Goal: Task Accomplishment & Management: Use online tool/utility

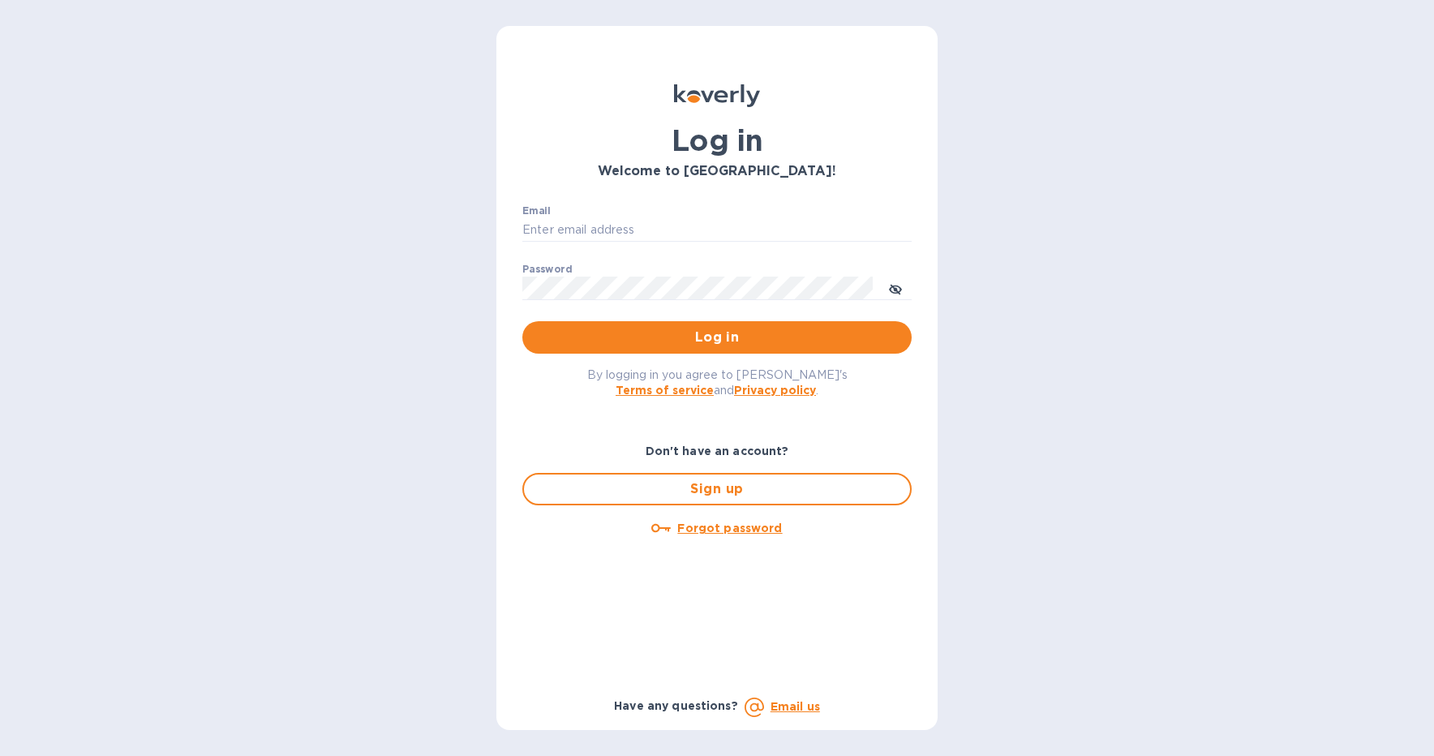
type input "jpd@rssiusa.com"
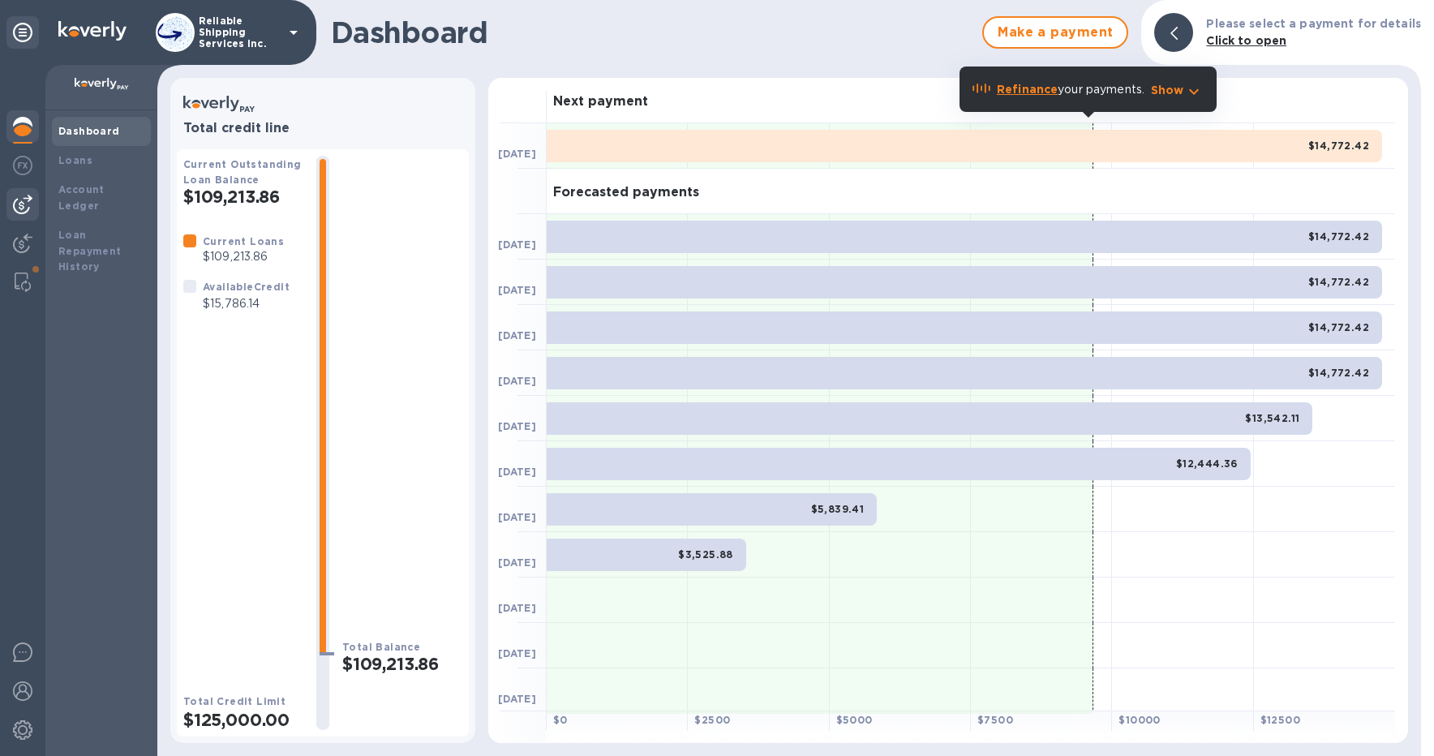
click at [25, 215] on div at bounding box center [22, 204] width 32 height 32
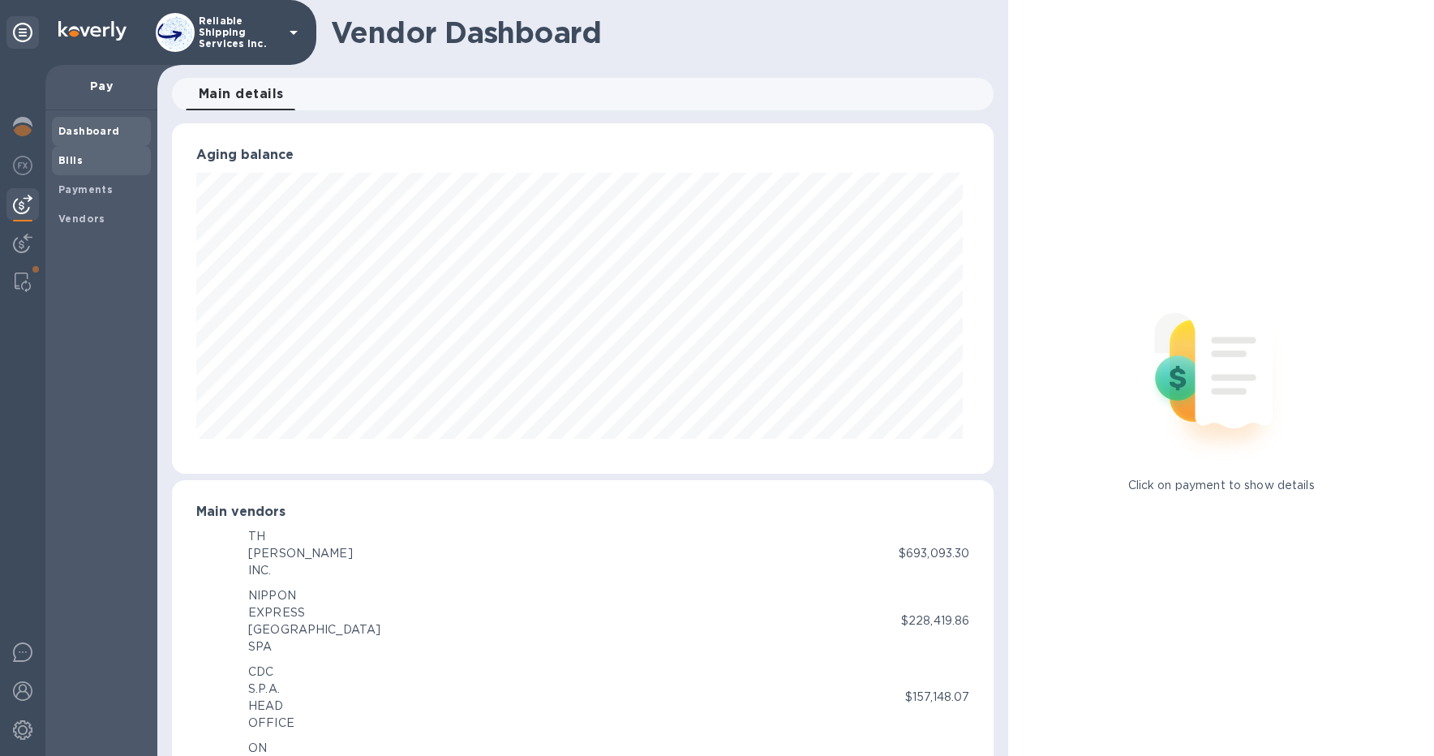
scroll to position [350, 815]
click at [90, 162] on span "Bills" at bounding box center [101, 161] width 86 height 16
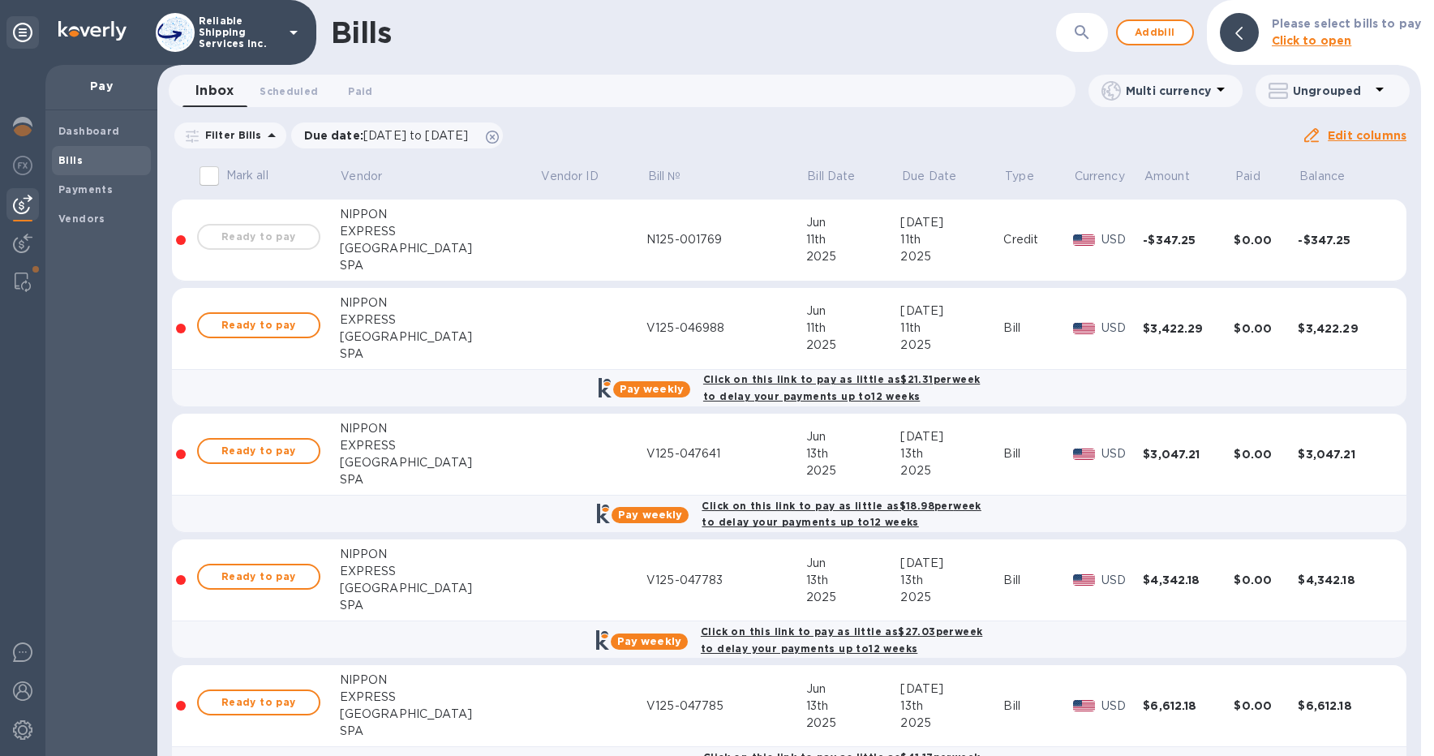
click at [1079, 37] on icon "button" at bounding box center [1081, 32] width 19 height 19
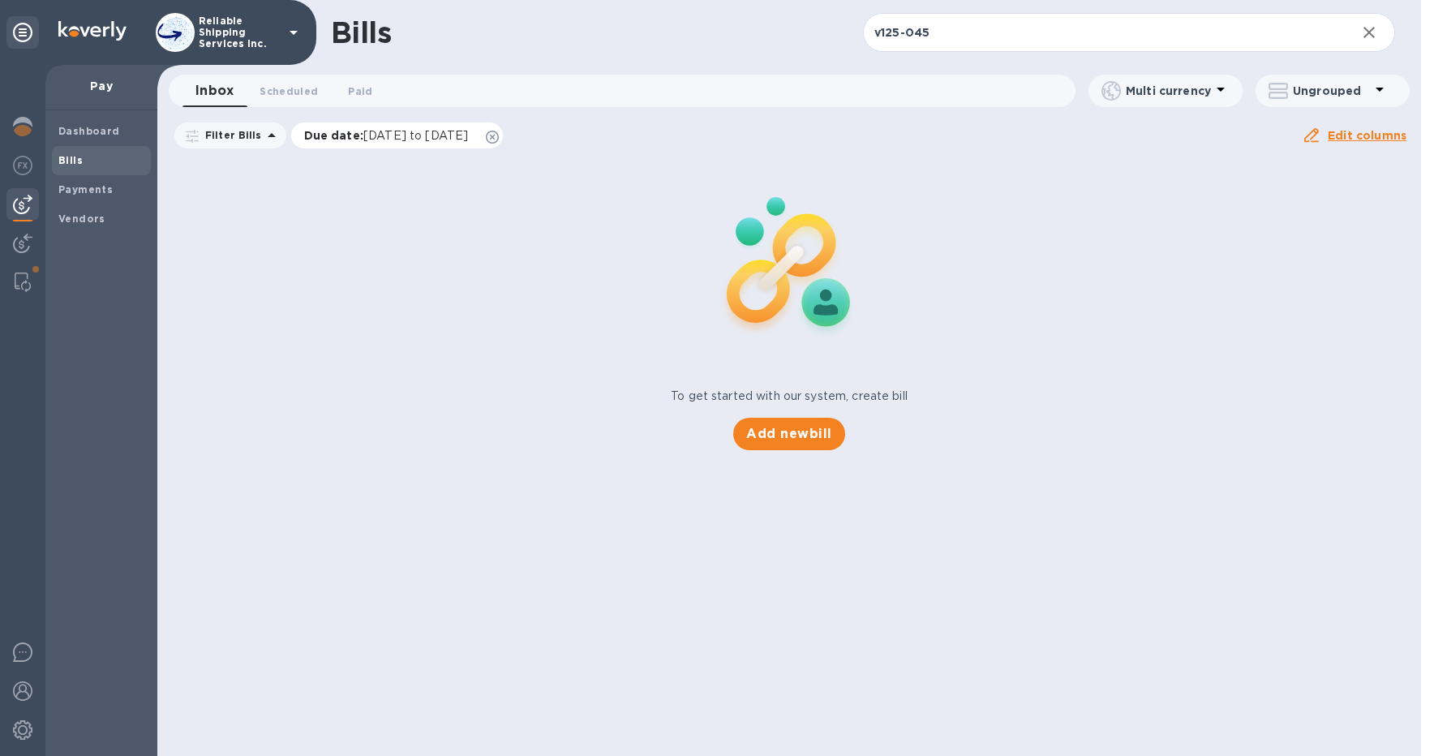
click at [499, 135] on icon at bounding box center [492, 137] width 13 height 13
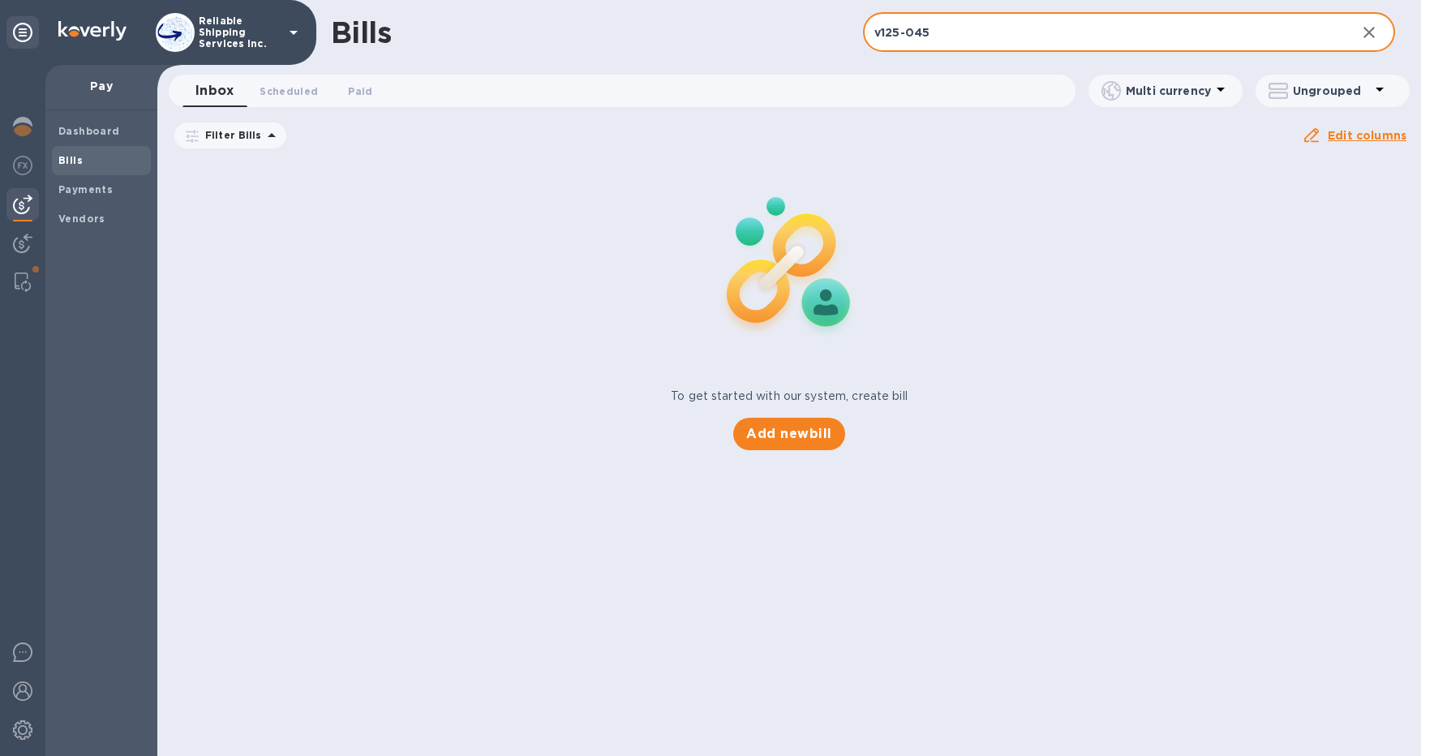
click at [997, 27] on input "v125-045" at bounding box center [1103, 33] width 480 height 40
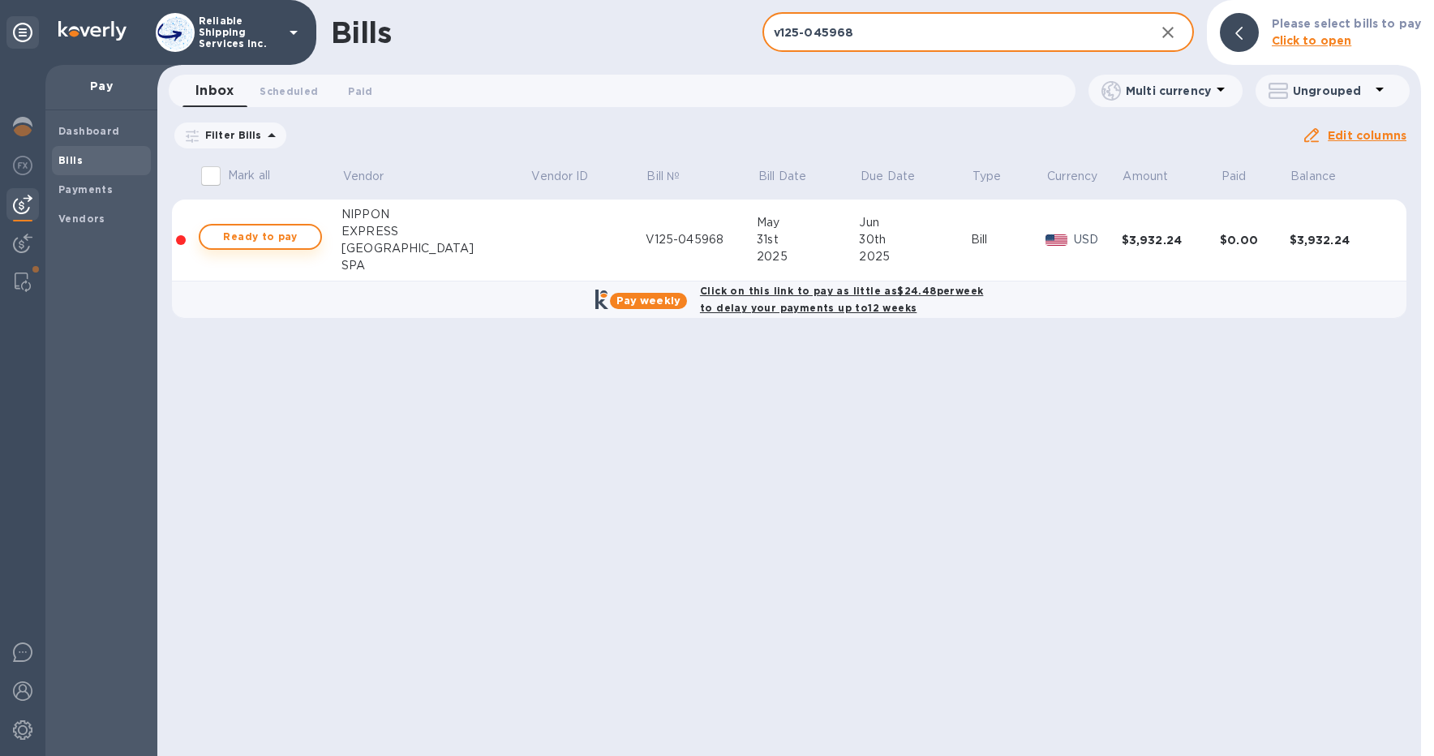
type input "v125-045968"
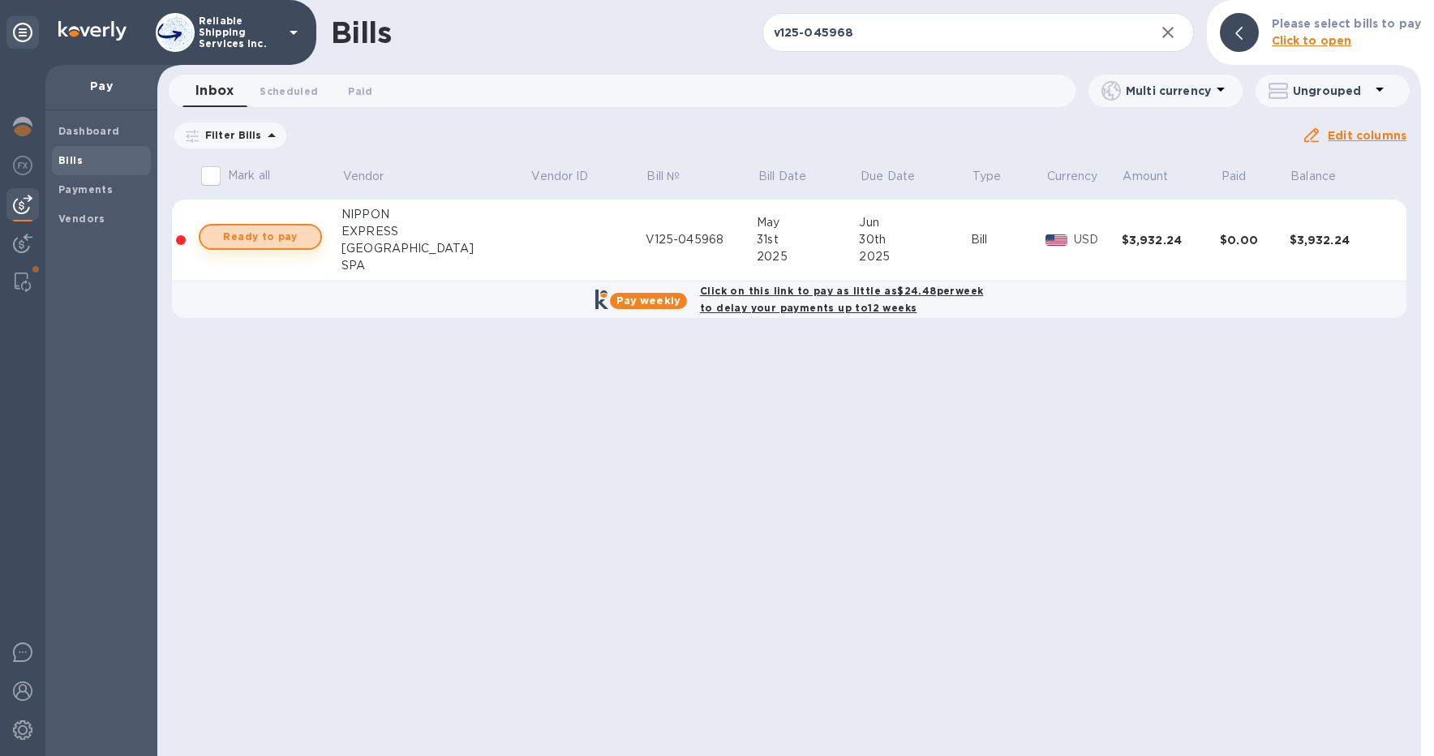
click at [269, 236] on span "Ready to pay" at bounding box center [260, 236] width 94 height 19
checkbox input "true"
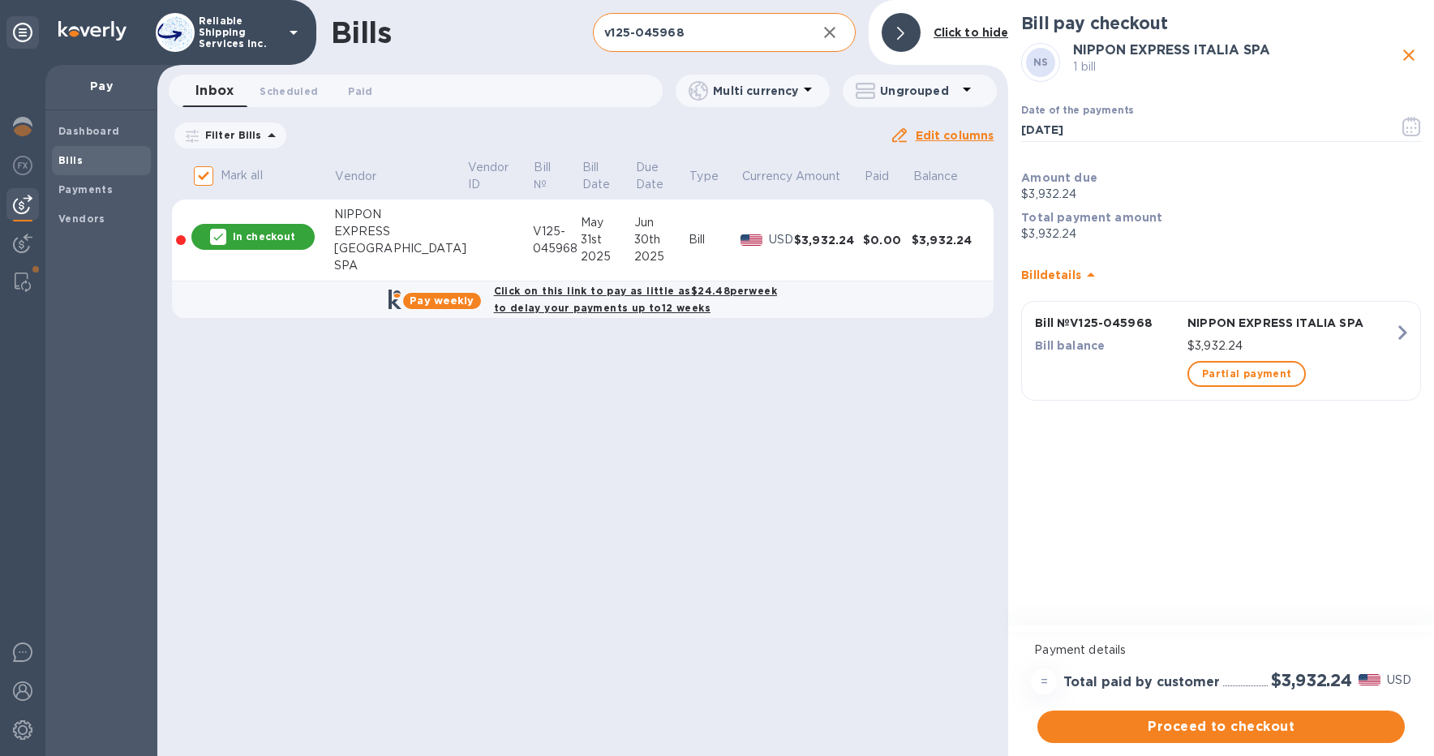
click at [723, 40] on input "v125-045968" at bounding box center [698, 33] width 210 height 40
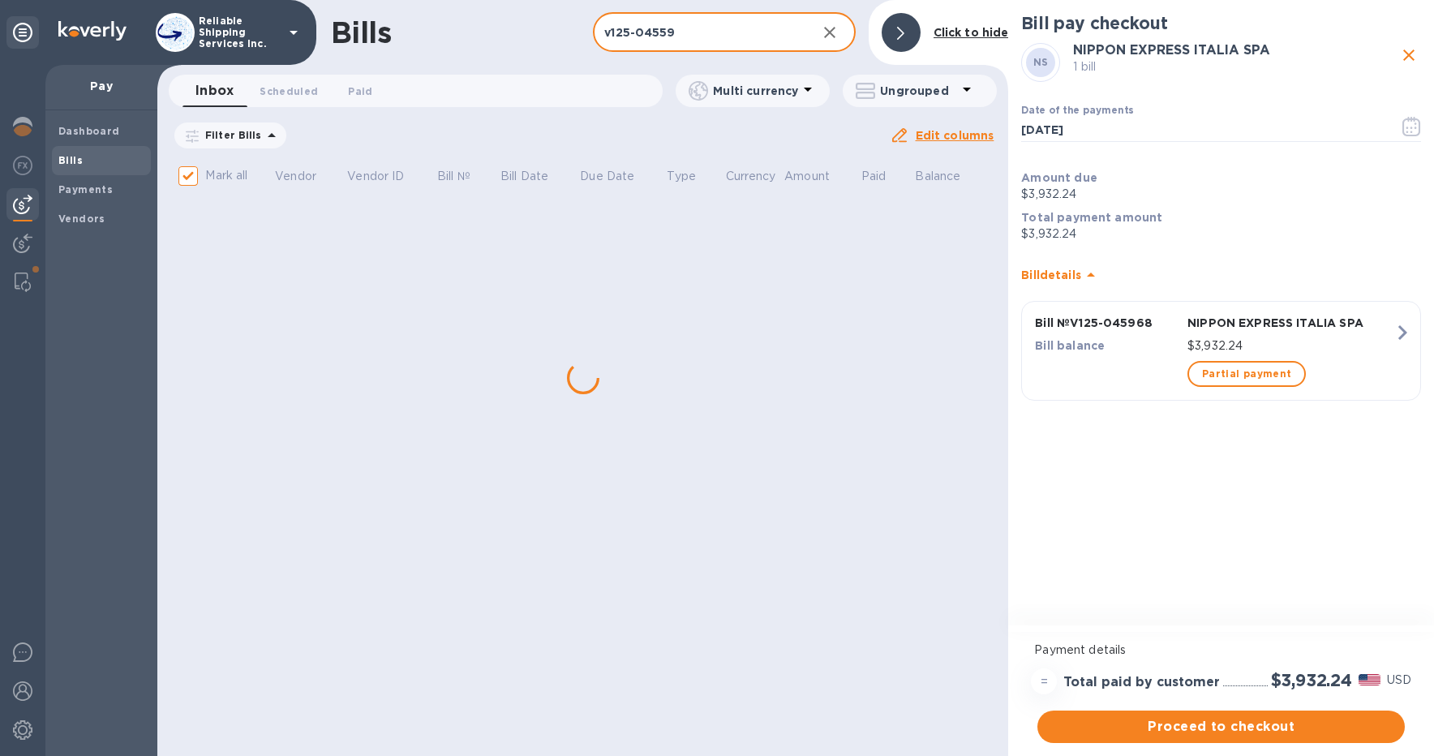
type input "v125-045593"
checkbox input "false"
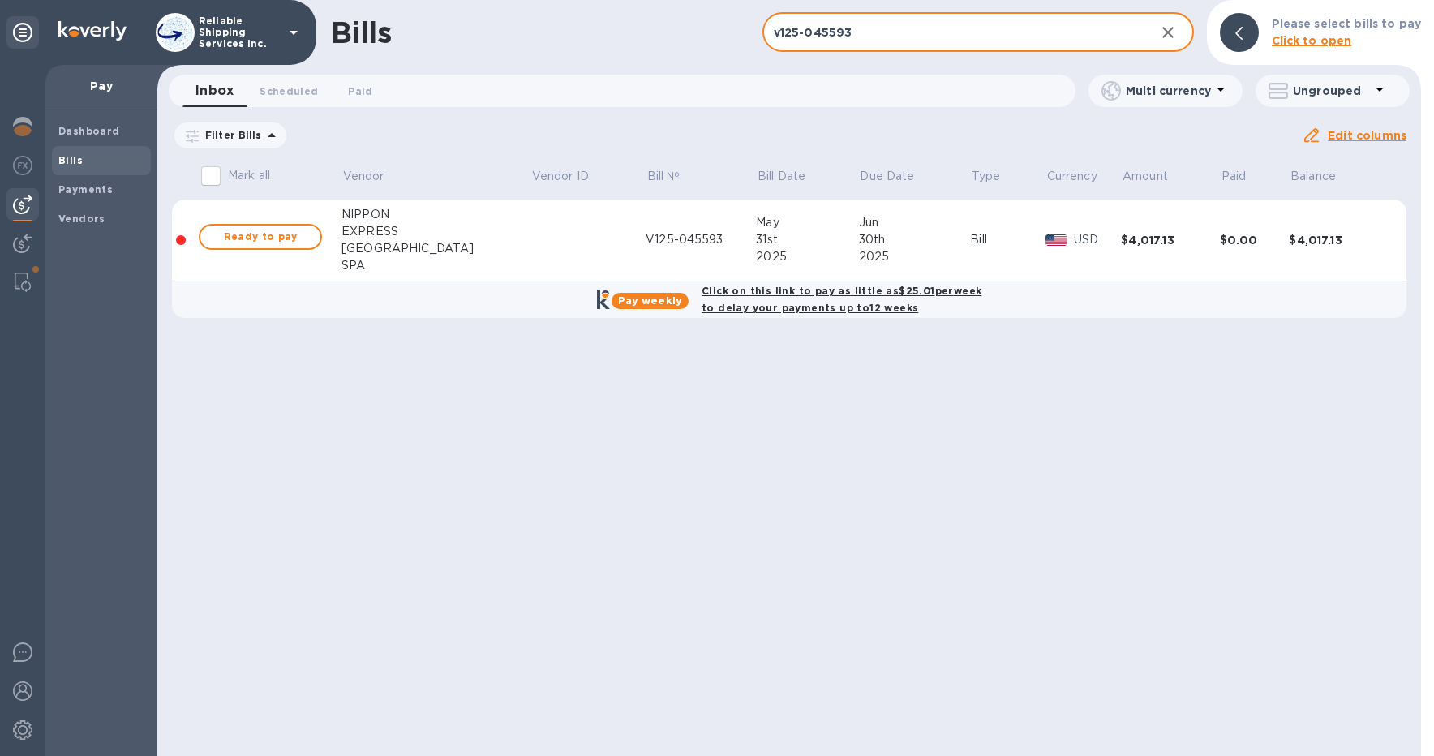
type input "v125-045593"
click at [287, 237] on span "Ready to pay" at bounding box center [260, 236] width 94 height 19
checkbox input "true"
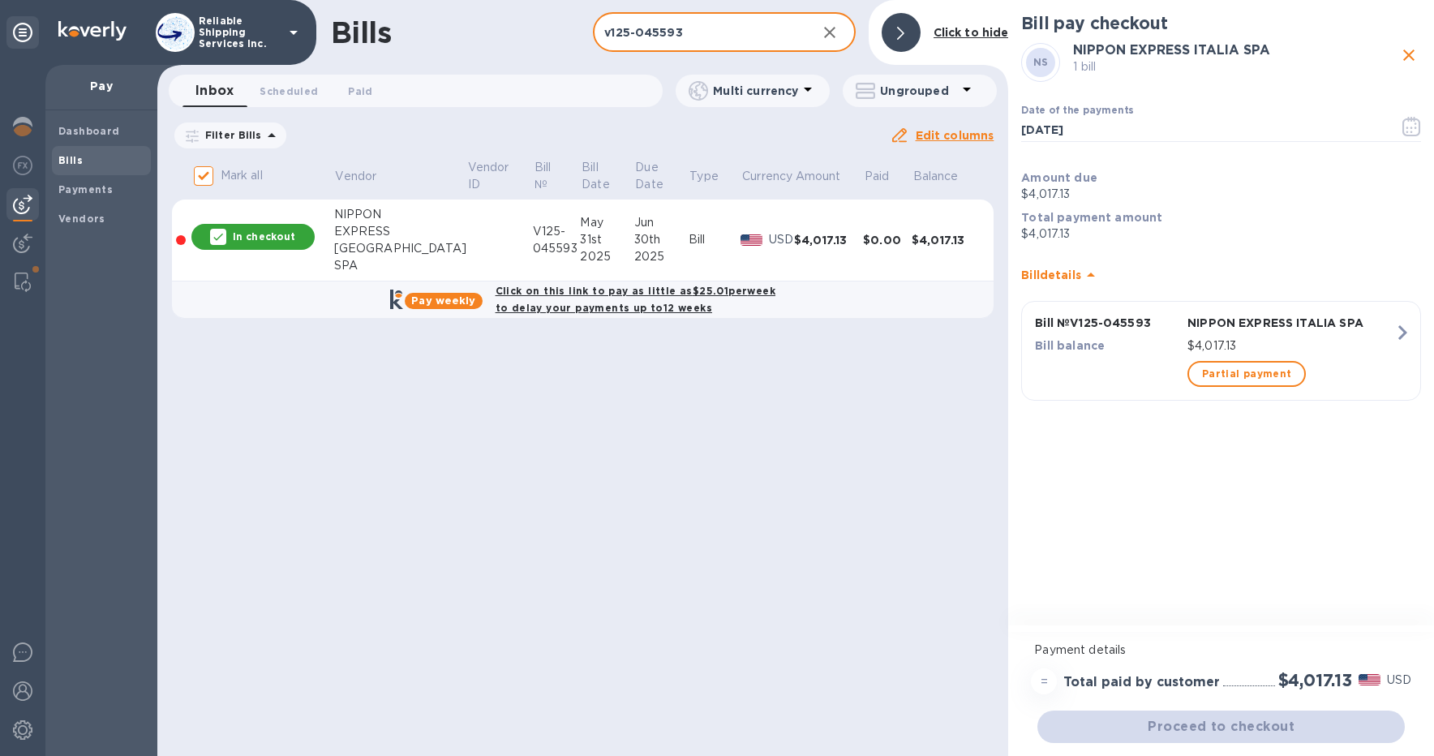
click at [711, 36] on input "v125-045593" at bounding box center [698, 33] width 210 height 40
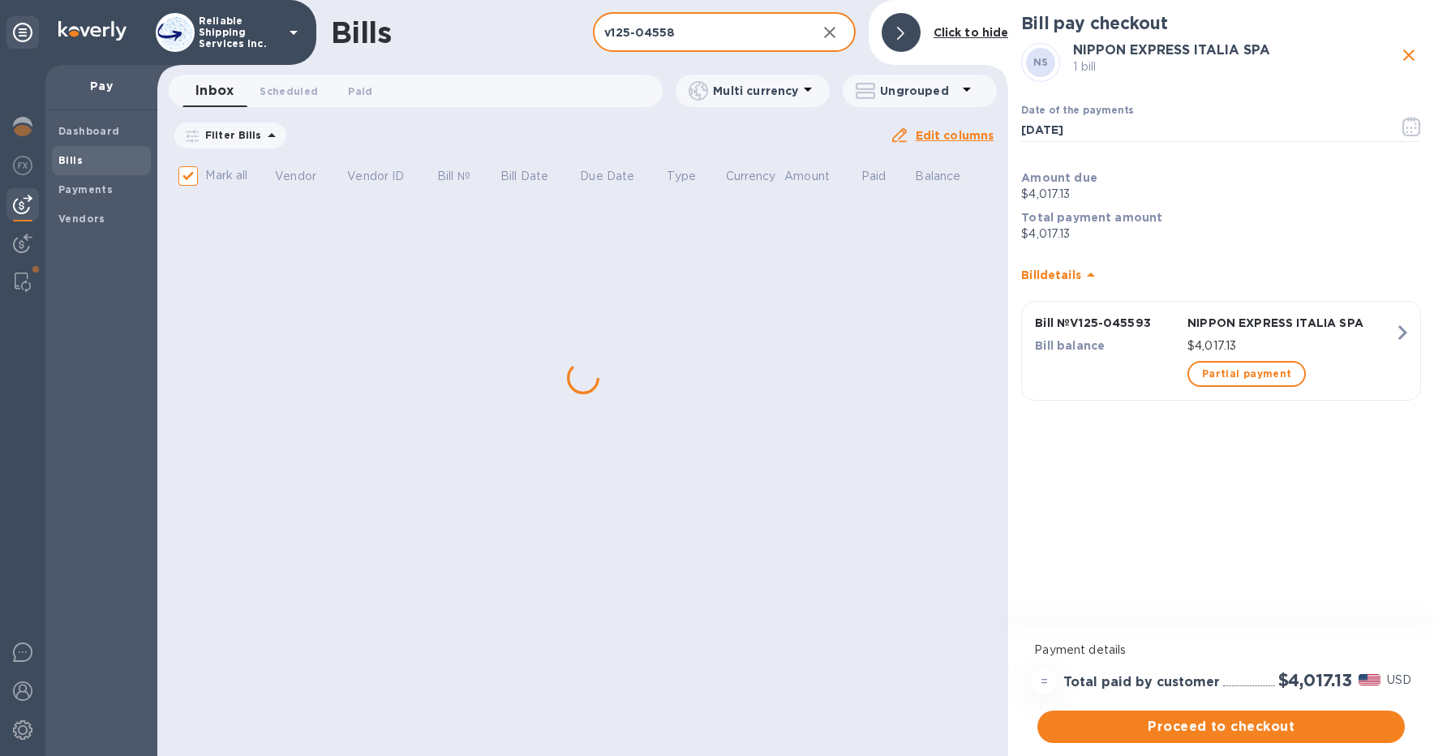
type input "v125-045584"
checkbox input "false"
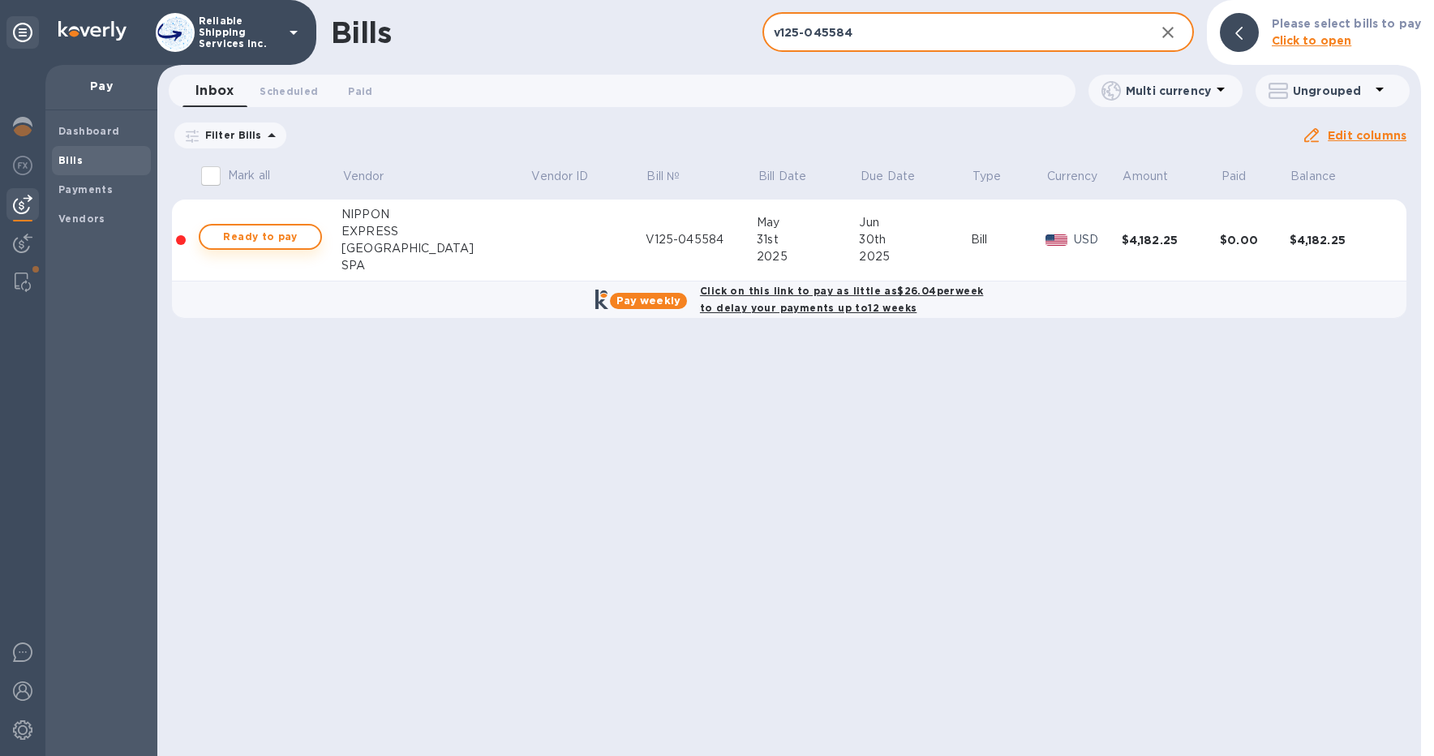
type input "v125-045584"
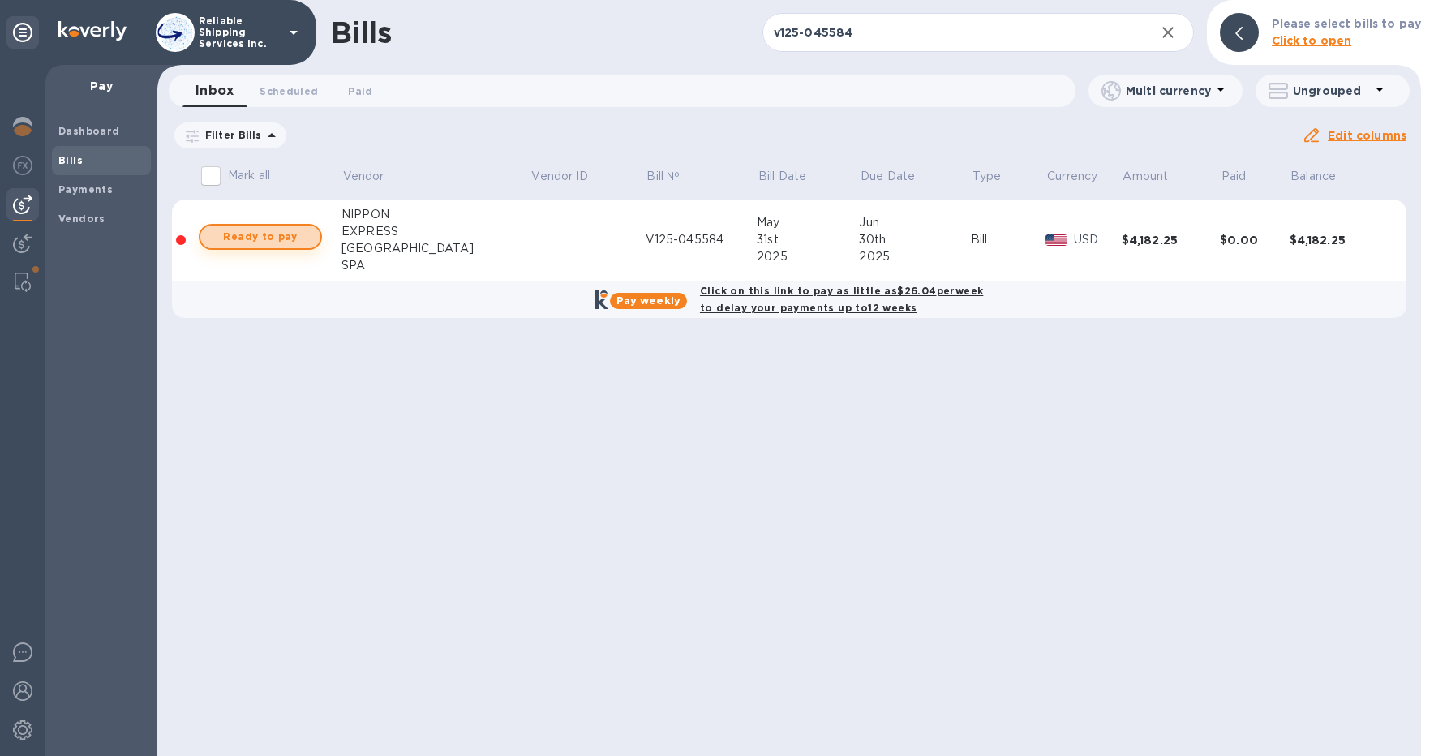
click at [267, 244] on span "Ready to pay" at bounding box center [260, 236] width 94 height 19
checkbox input "true"
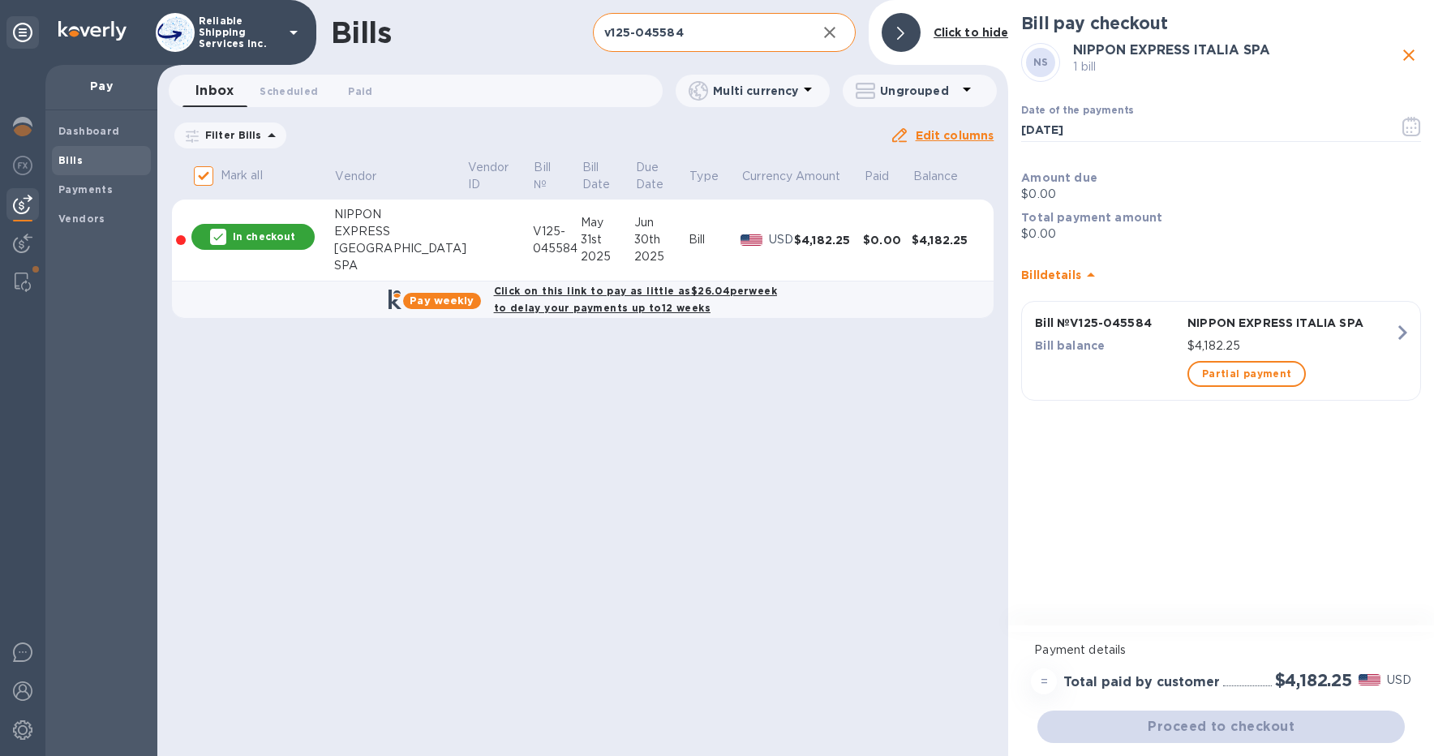
click at [735, 37] on input "v125-045584" at bounding box center [698, 33] width 210 height 40
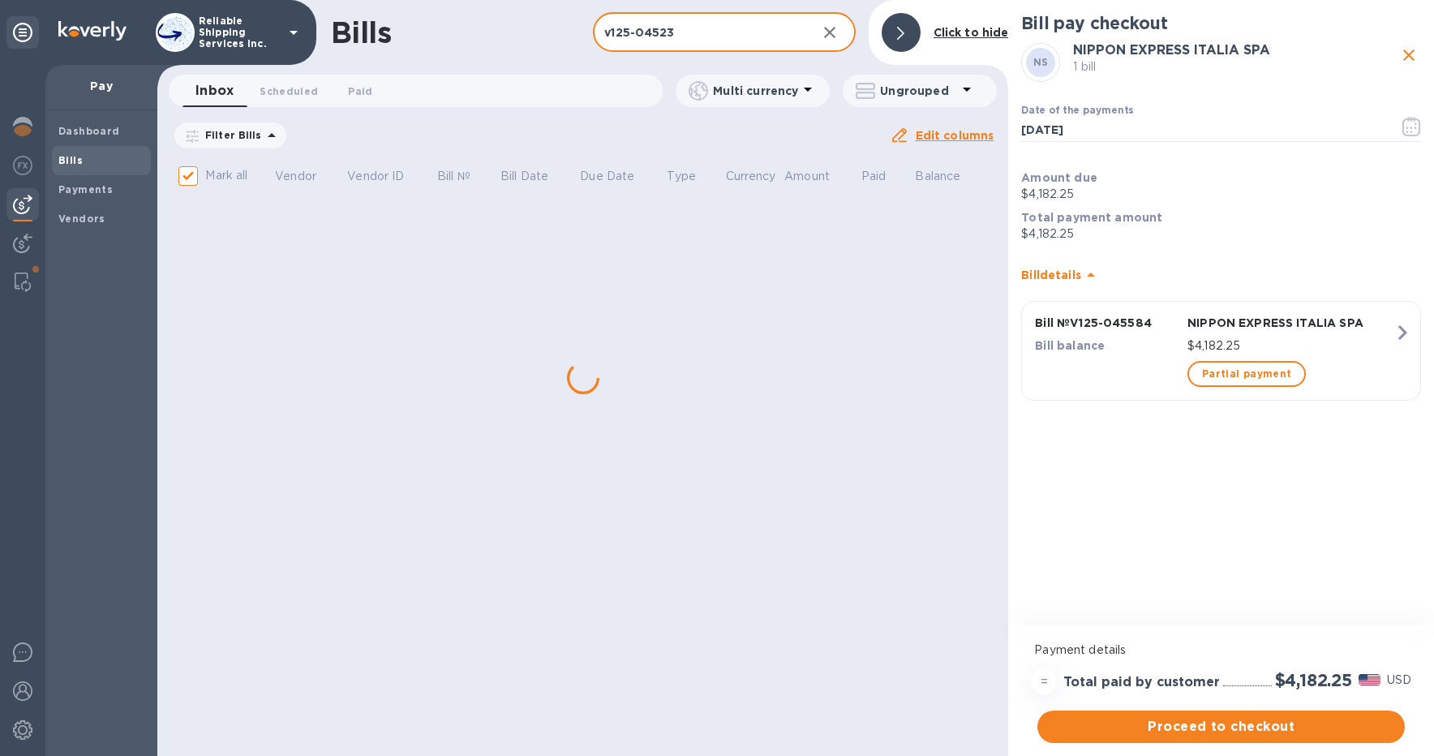
type input "v125-045237"
checkbox input "false"
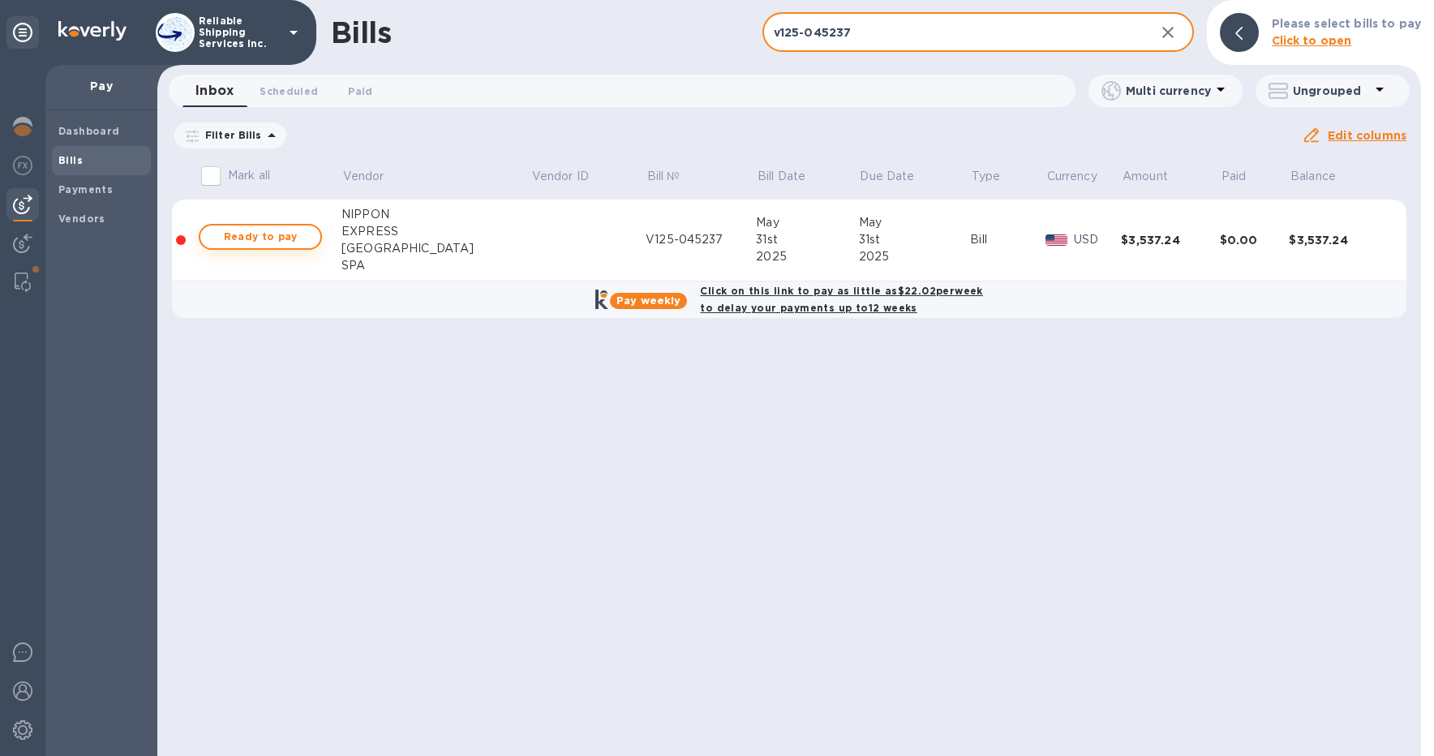
type input "v125-045237"
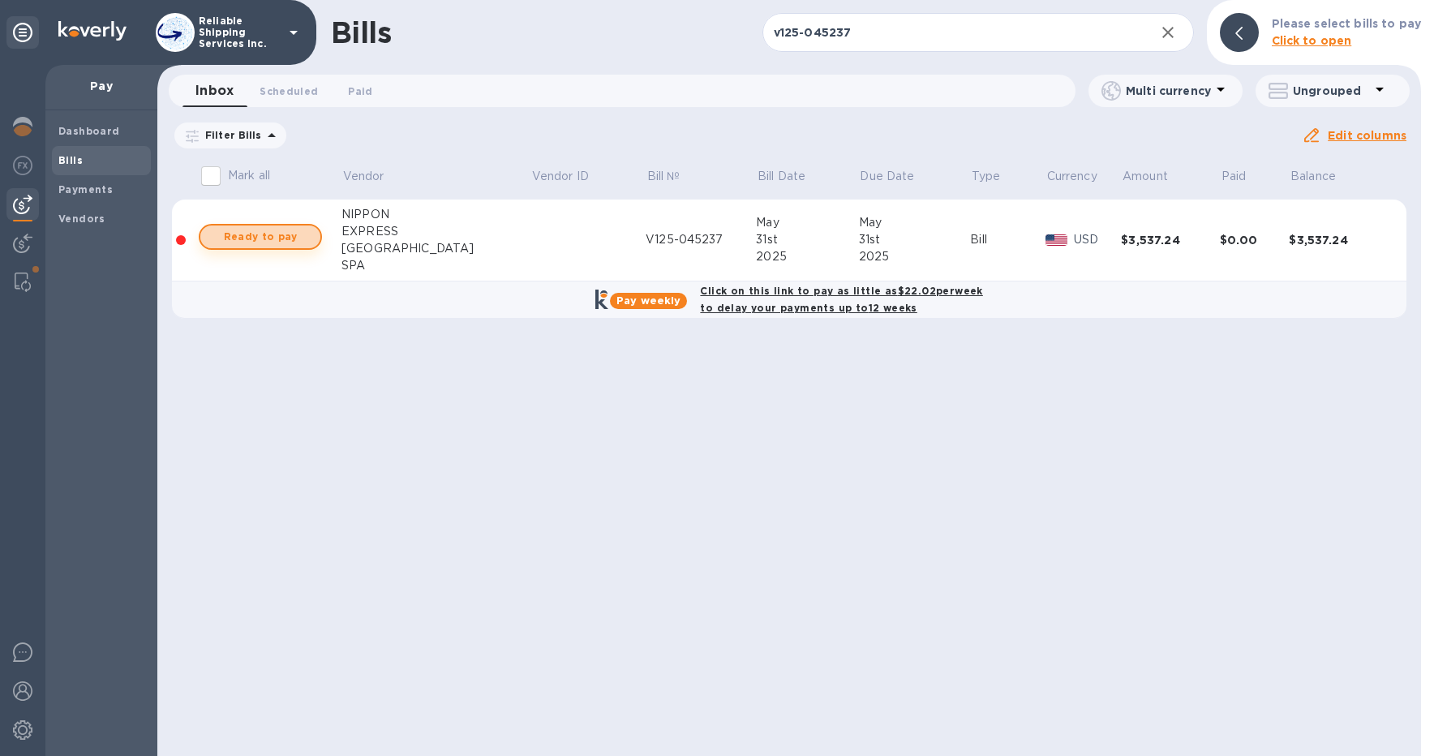
click at [292, 243] on span "Ready to pay" at bounding box center [260, 236] width 94 height 19
checkbox input "true"
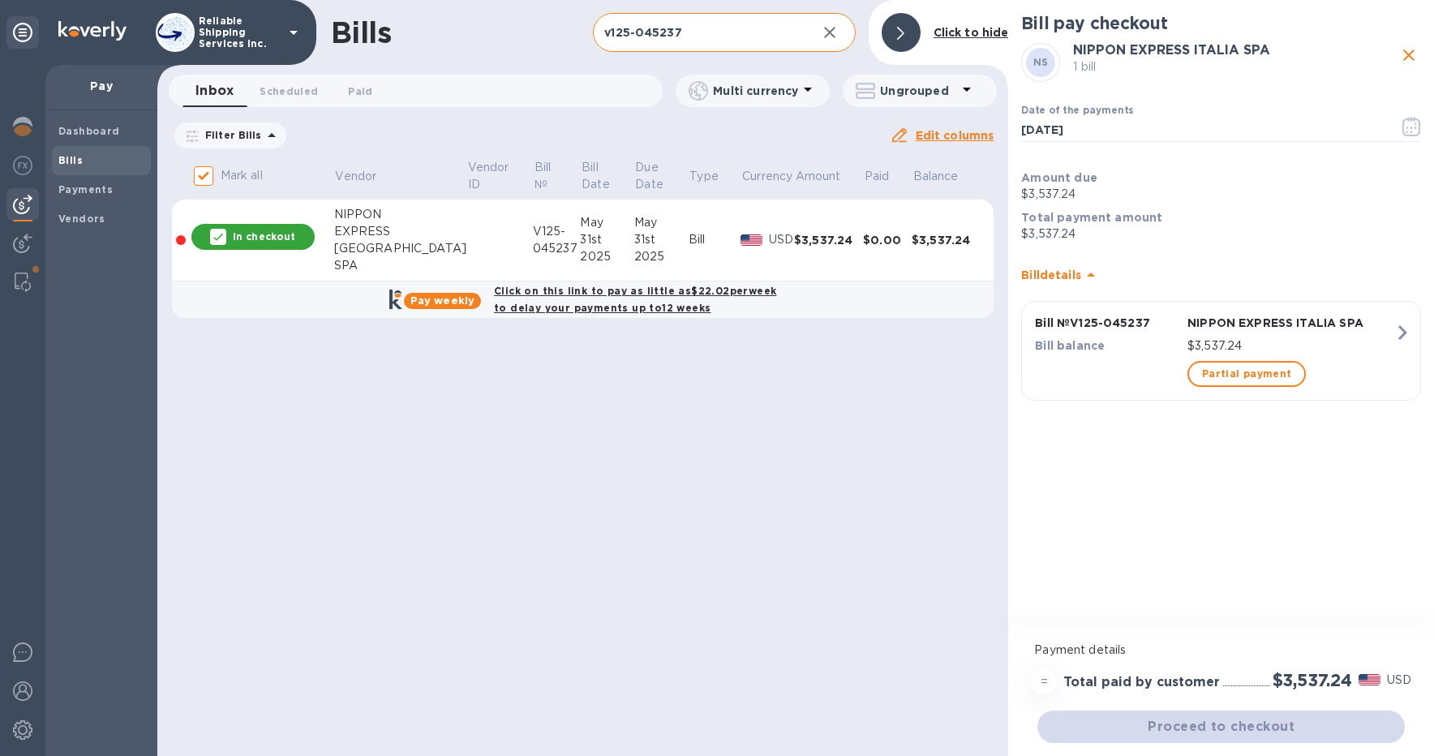
click at [720, 32] on input "v125-045237" at bounding box center [698, 33] width 210 height 40
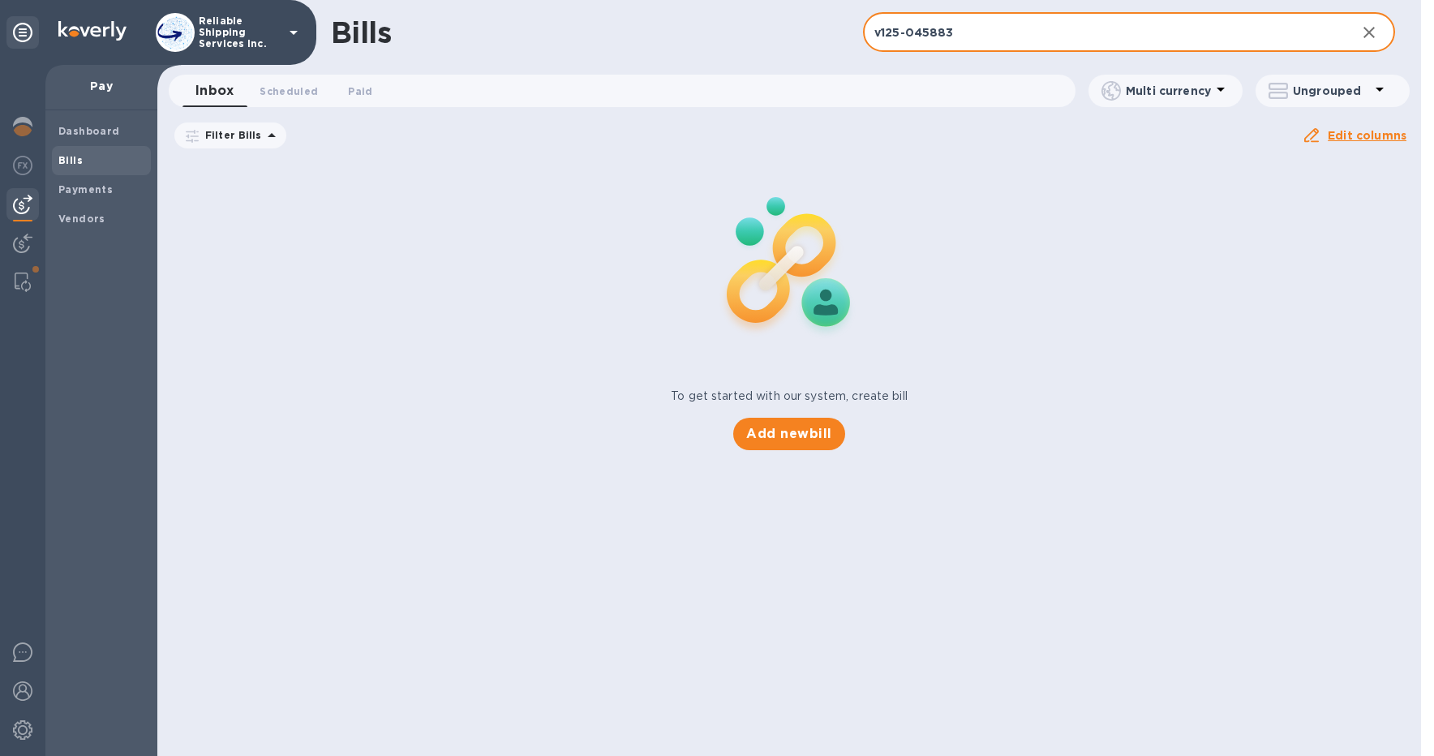
click at [925, 37] on input "v125-045883" at bounding box center [1103, 33] width 480 height 40
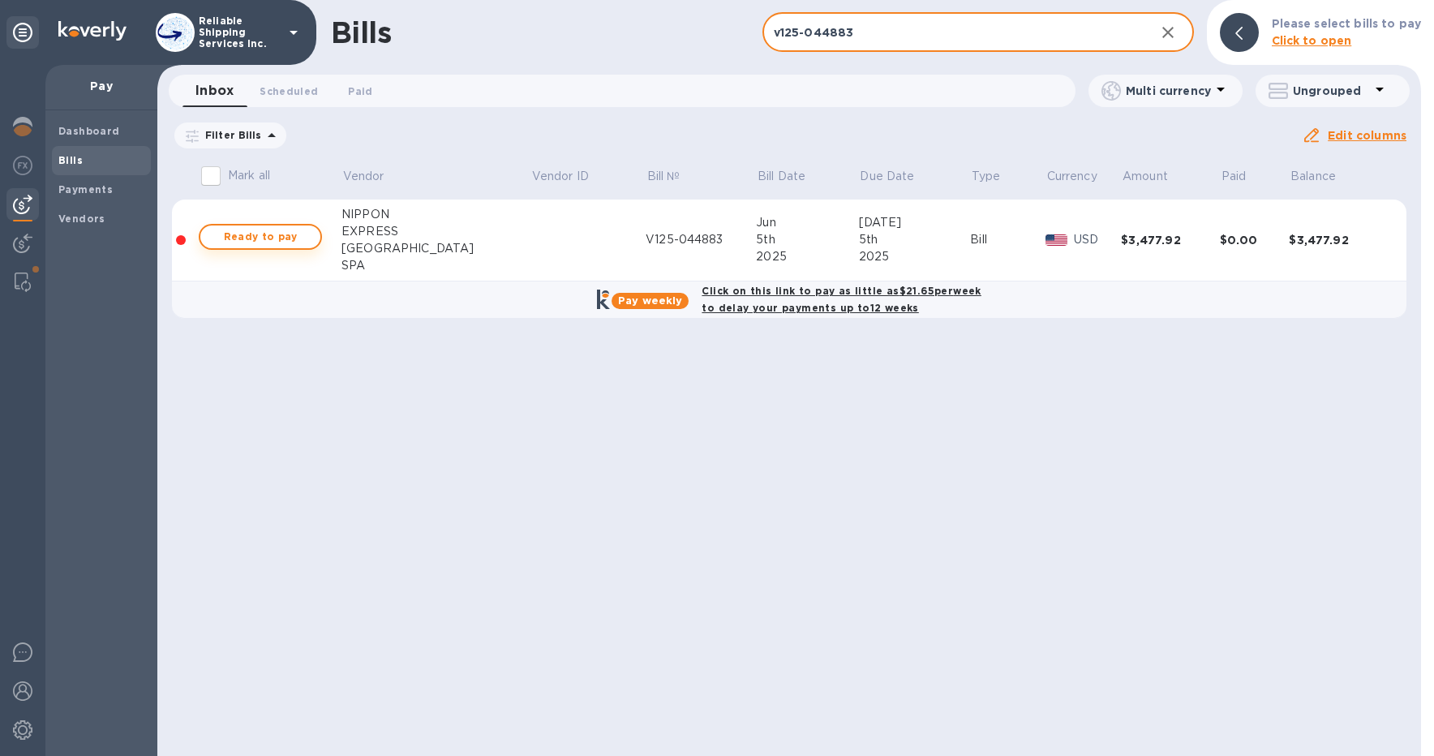
type input "v125-044883"
click at [298, 240] on span "Ready to pay" at bounding box center [260, 236] width 94 height 19
checkbox input "true"
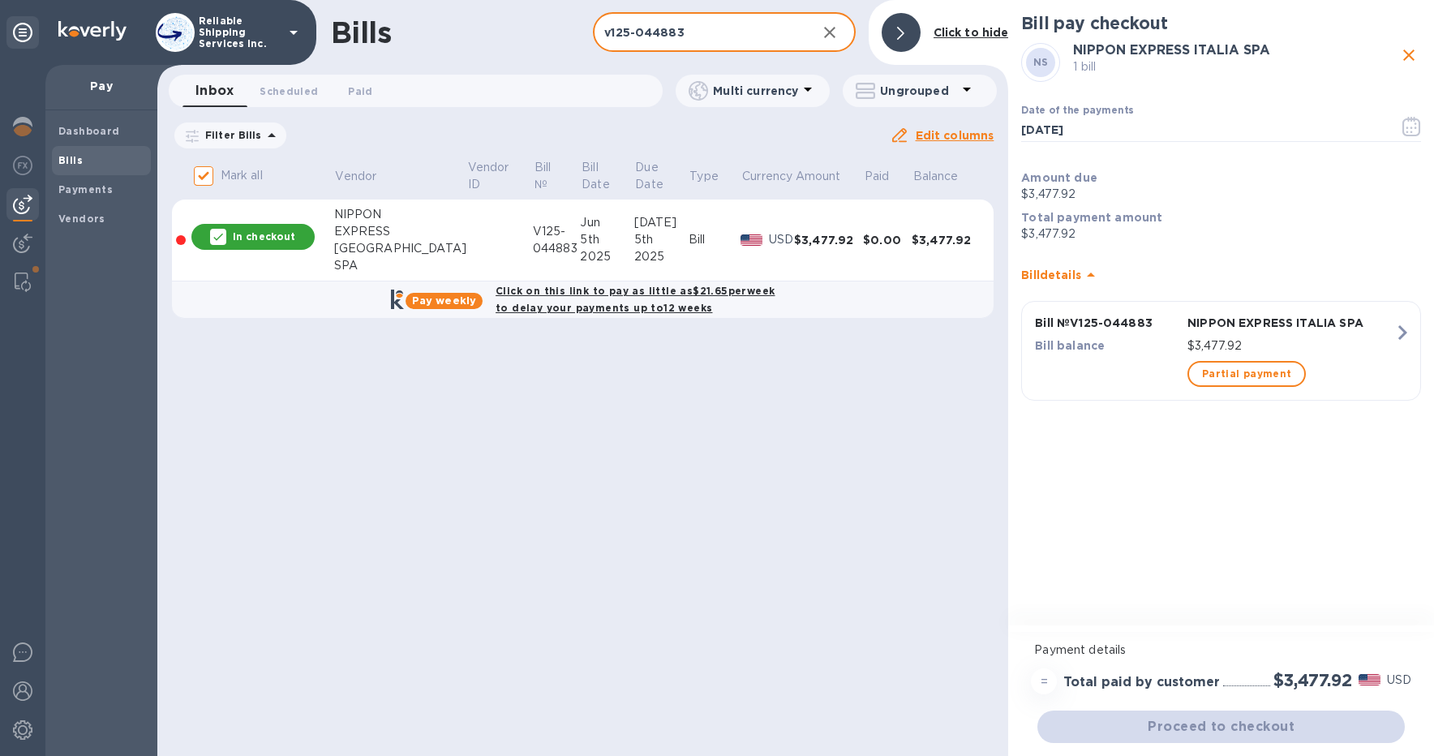
click at [758, 41] on input "v125-044883" at bounding box center [698, 33] width 210 height 40
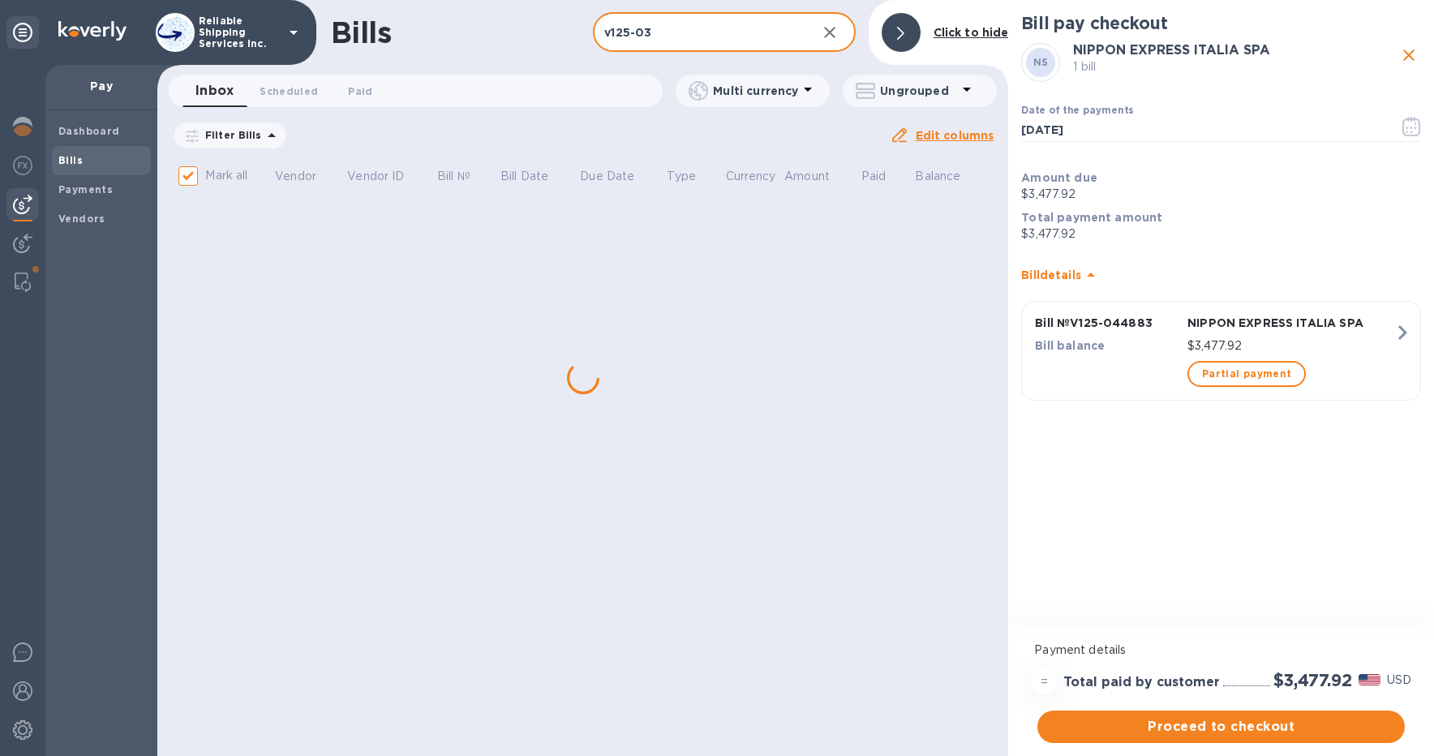
type input "v125-037"
checkbox input "false"
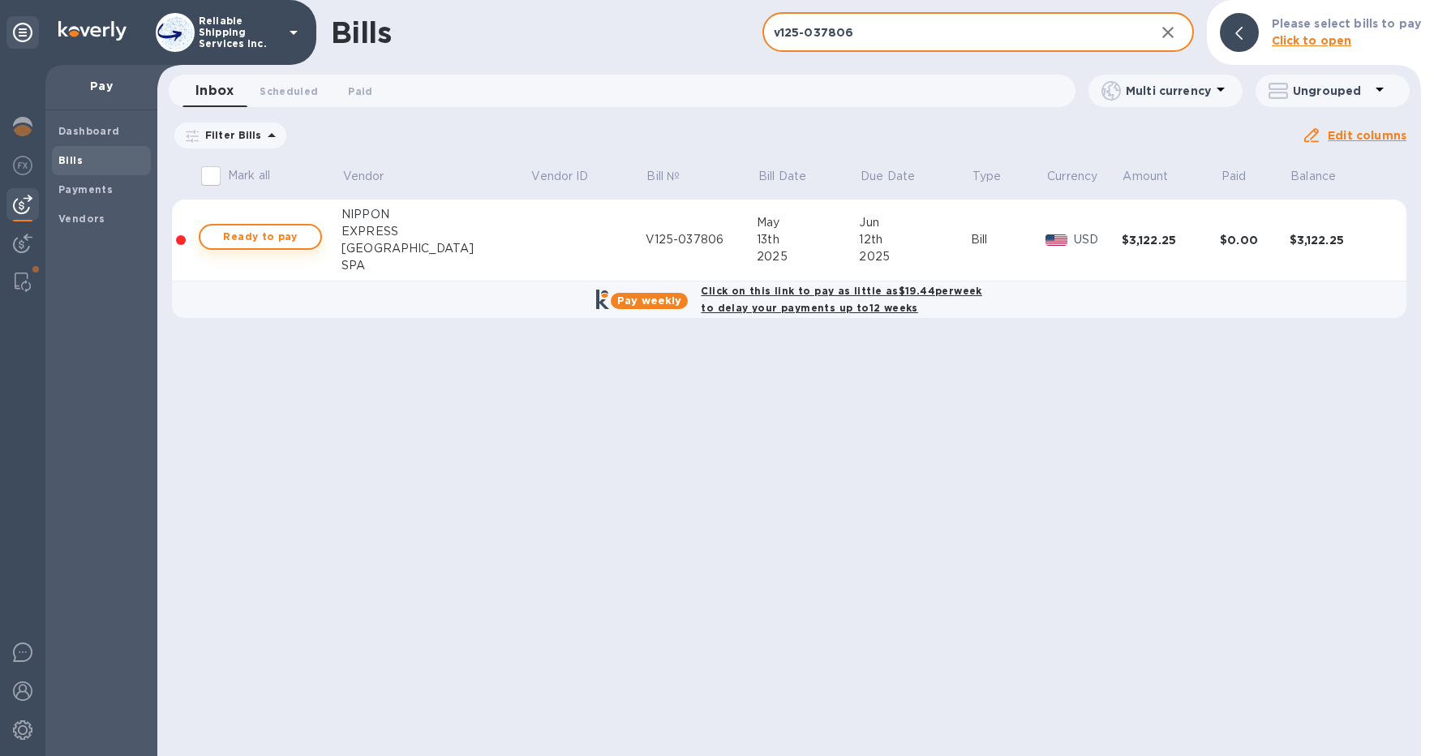
type input "v125-037806"
click at [288, 247] on button "Ready to pay" at bounding box center [260, 237] width 123 height 26
checkbox input "true"
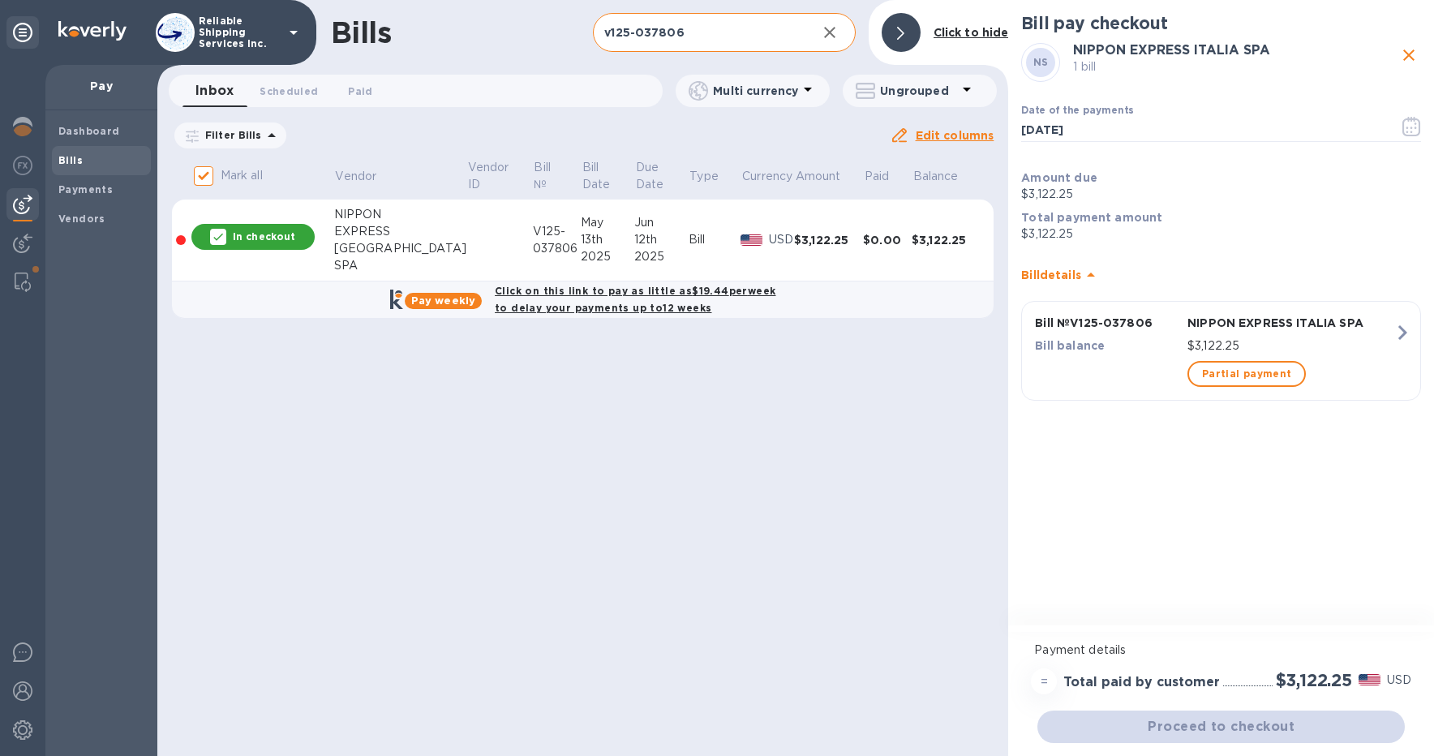
click at [749, 32] on input "v125-037806" at bounding box center [698, 33] width 210 height 40
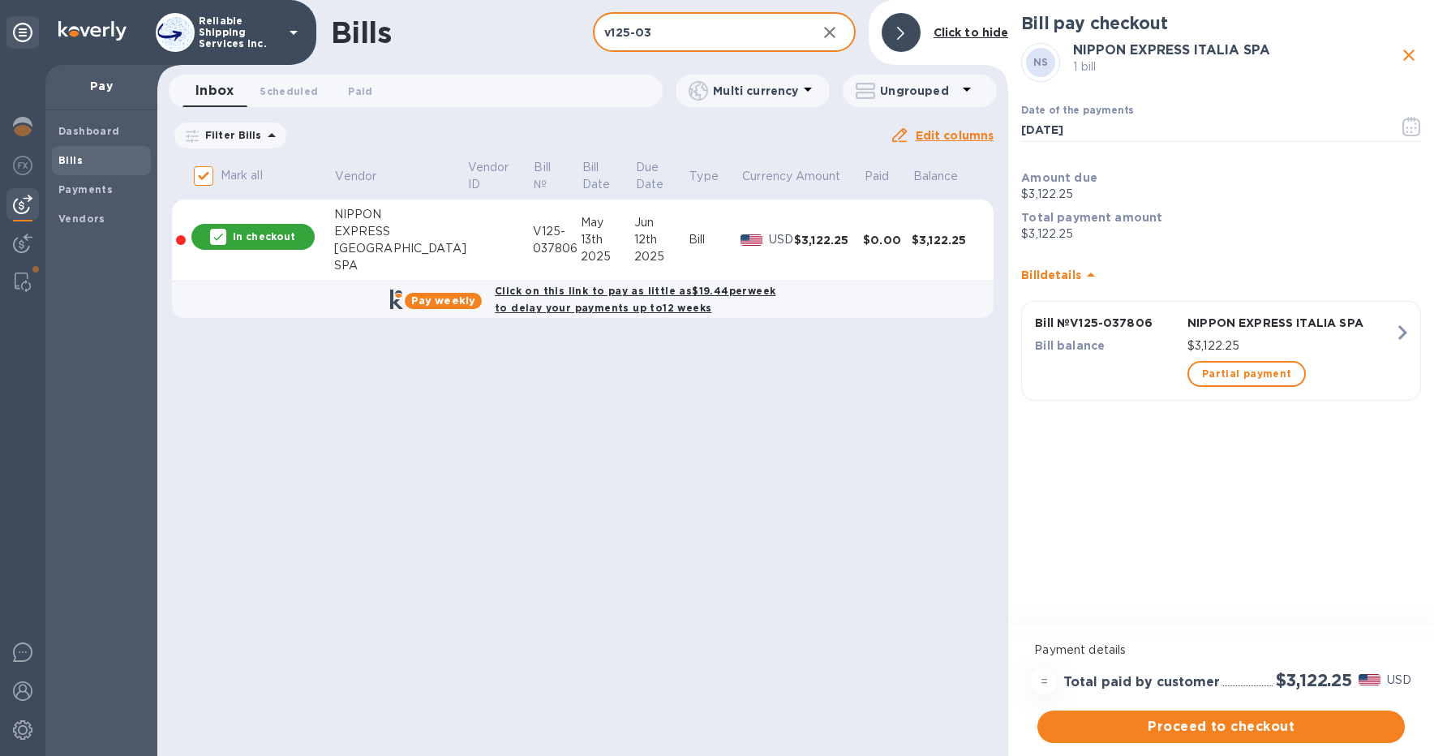
type input "v125-0"
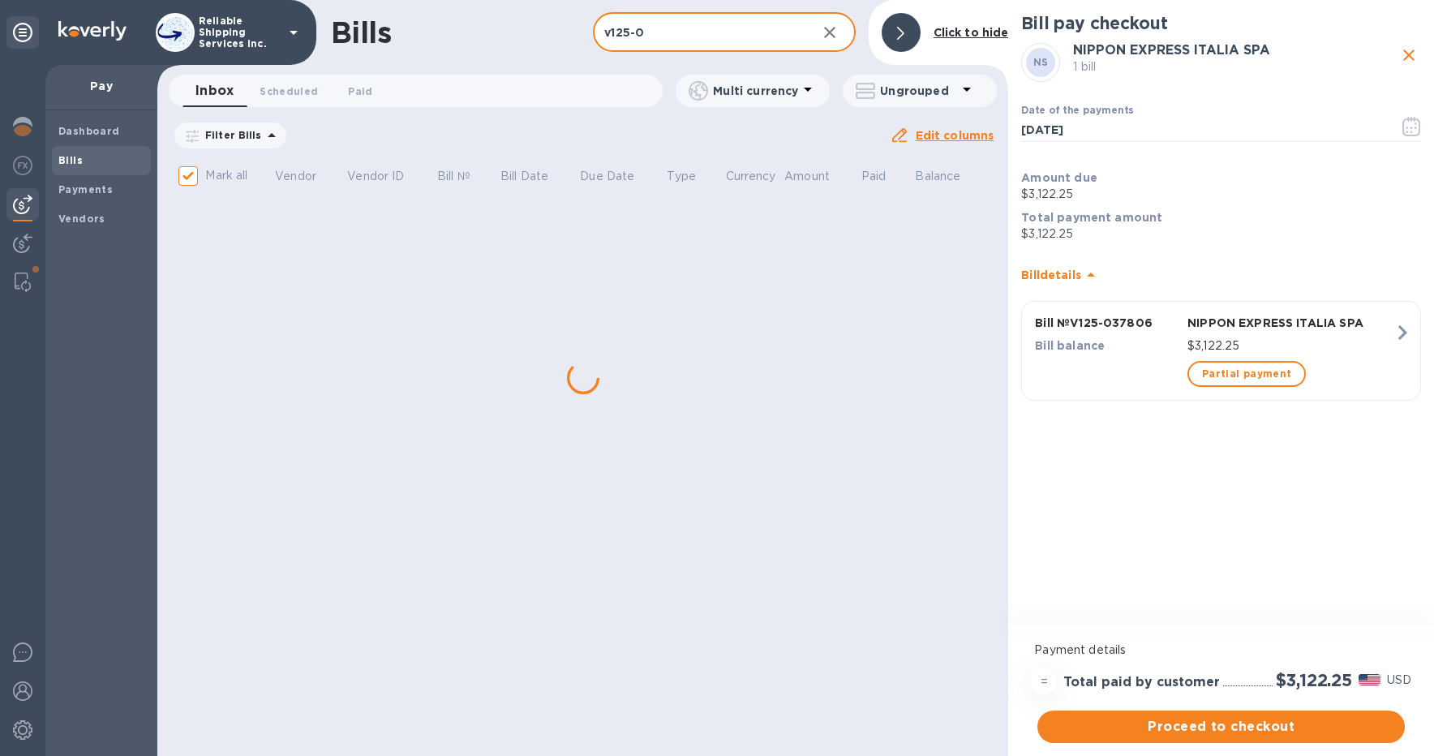
checkbox input "false"
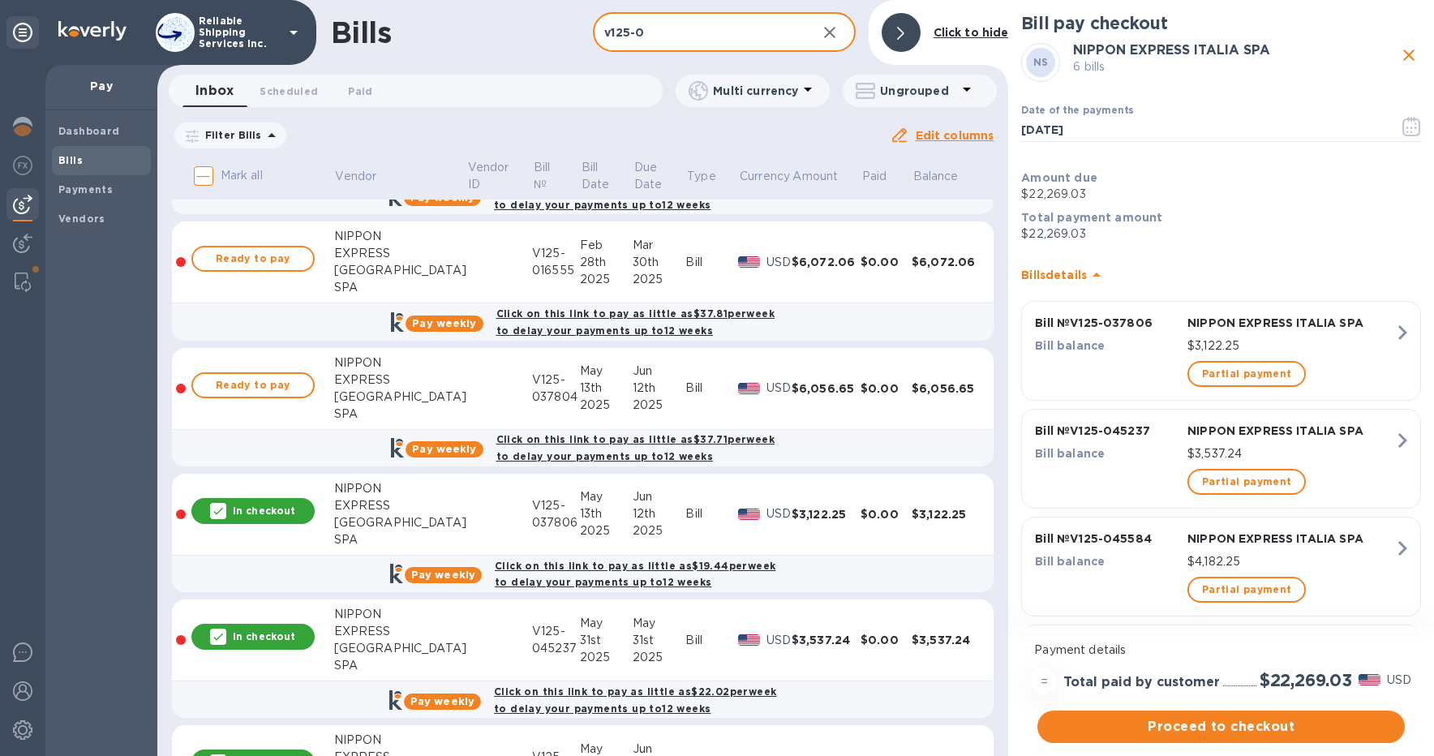
scroll to position [484, 0]
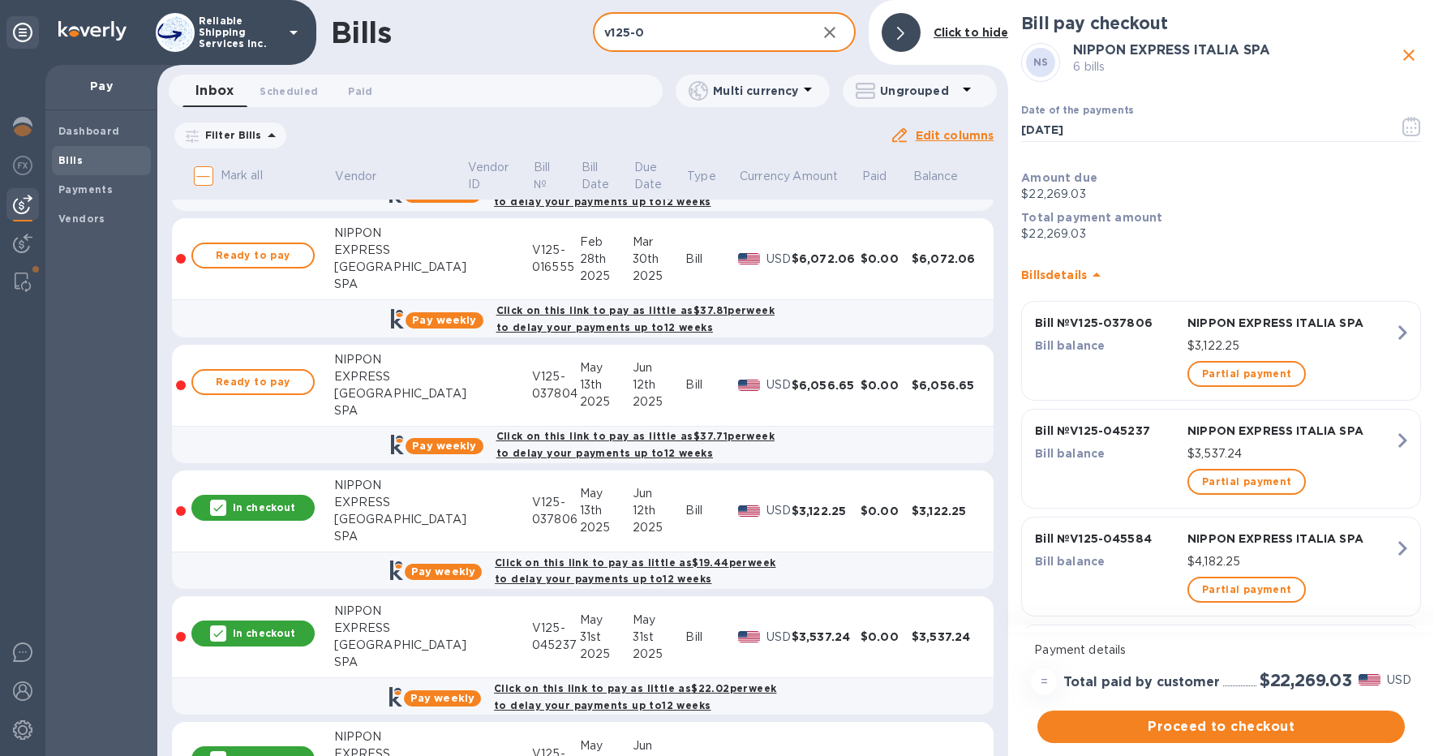
type input "v125-0"
click at [276, 504] on p "In checkout" at bounding box center [264, 508] width 62 height 14
click at [1255, 737] on button "Proceed to checkout" at bounding box center [1221, 727] width 367 height 32
